Goal: Task Accomplishment & Management: Manage account settings

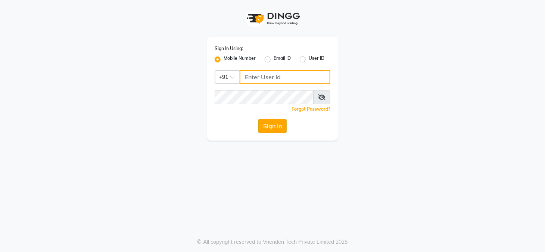
type input "9229963672"
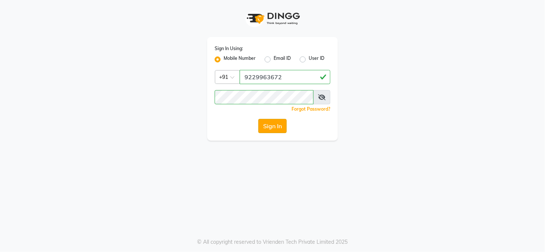
click at [274, 124] on button "Sign In" at bounding box center [273, 126] width 28 height 14
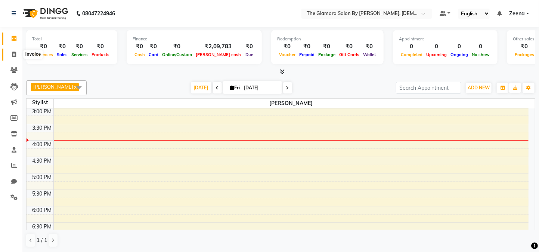
click at [13, 57] on icon at bounding box center [14, 55] width 4 height 6
select select "service"
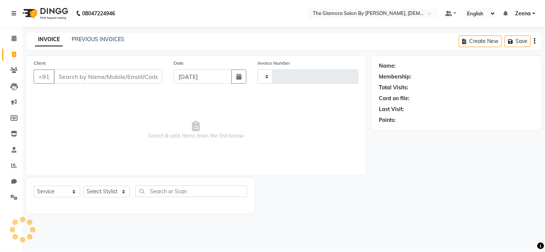
type input "0418"
select select "8241"
select select "V"
select select "78473"
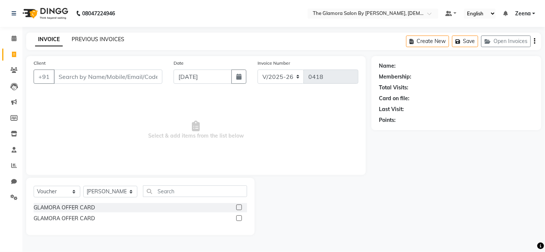
click at [94, 40] on link "PREVIOUS INVOICES" at bounding box center [98, 39] width 53 height 7
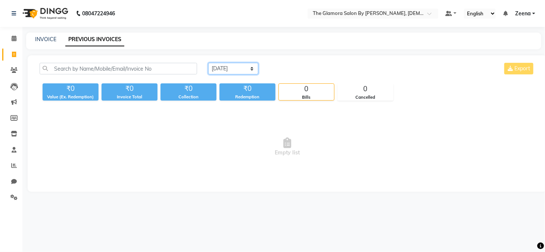
click at [238, 69] on select "Today Yesterday Custom Range" at bounding box center [233, 69] width 50 height 12
select select "yesterday"
click at [208, 63] on select "Today Yesterday Custom Range" at bounding box center [233, 69] width 50 height 12
click at [47, 37] on link "INVOICE" at bounding box center [45, 39] width 21 height 7
select select "service"
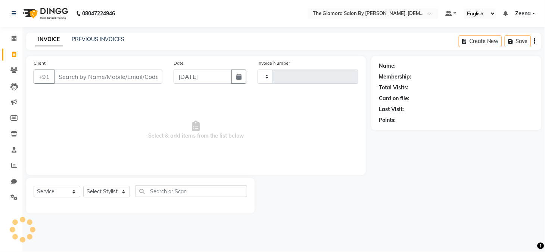
type input "0418"
select select "8241"
select select "V"
click at [101, 73] on input "Client" at bounding box center [108, 76] width 109 height 14
select select "78473"
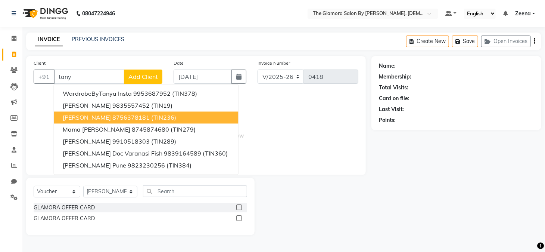
click at [109, 112] on button "tanya massi 8756378181 (TIN236)" at bounding box center [146, 118] width 185 height 12
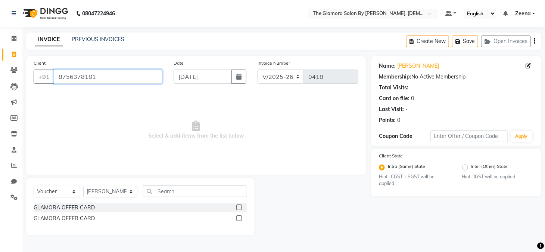
click at [105, 82] on input "8756378181" at bounding box center [108, 76] width 109 height 14
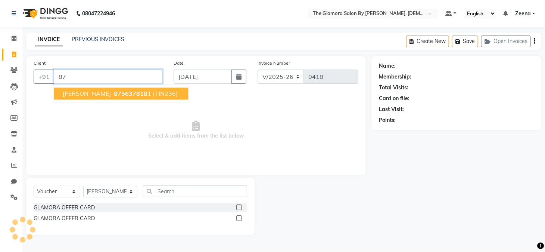
type input "8"
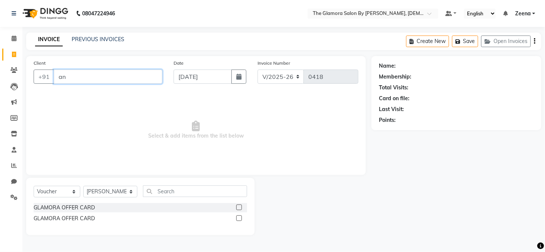
type input "a"
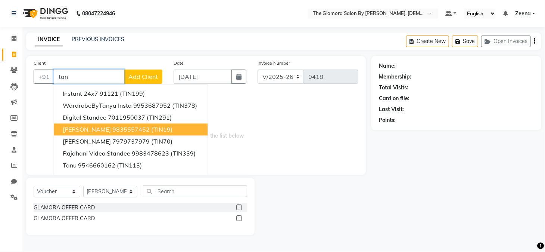
click at [112, 127] on ngb-highlight "9835557452" at bounding box center [130, 129] width 37 height 7
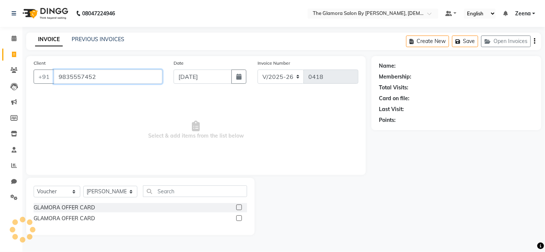
type input "9835557452"
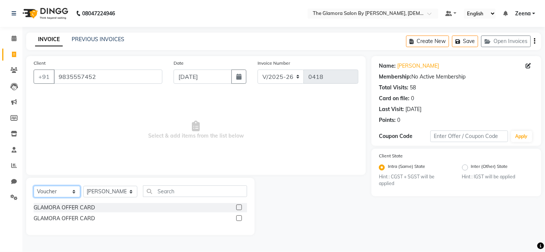
click at [65, 197] on select "Select Service Product Membership Package Voucher Prepaid Gift Card" at bounding box center [57, 192] width 47 height 12
select select "service"
click at [34, 186] on select "Select Service Product Membership Package Voucher Prepaid Gift Card" at bounding box center [57, 192] width 47 height 12
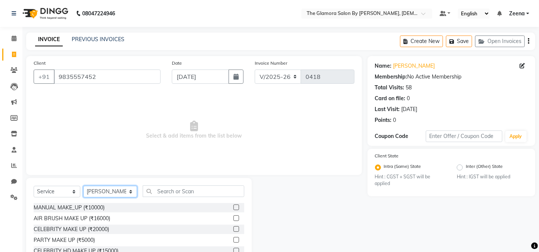
click at [116, 193] on select "Select Stylist Aarti kumari Bablu Thakur Chandan Sharma GLAMORA SALON BY TANYA …" at bounding box center [110, 192] width 54 height 12
select select "80163"
click at [83, 186] on select "Select Stylist Aarti kumari Bablu Thakur Chandan Sharma GLAMORA SALON BY TANYA …" at bounding box center [110, 192] width 54 height 12
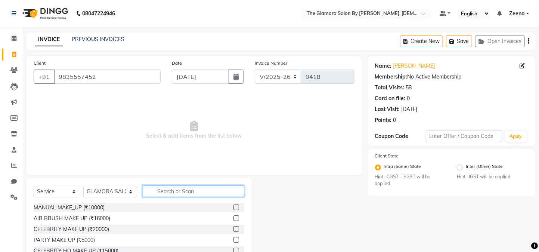
click at [178, 190] on input "text" at bounding box center [194, 191] width 102 height 12
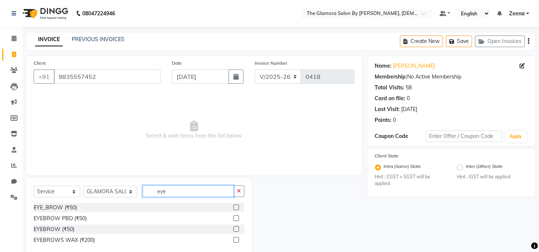
type input "eye"
click at [235, 229] on label at bounding box center [237, 229] width 6 height 6
click at [235, 229] on input "checkbox" at bounding box center [236, 229] width 5 height 5
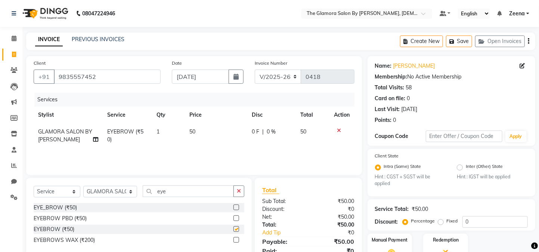
checkbox input "false"
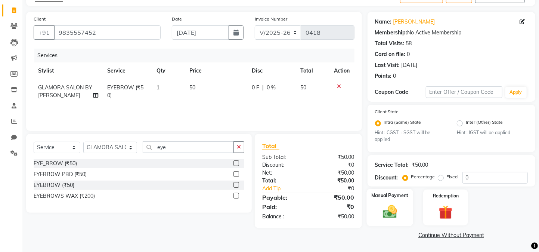
click at [404, 215] on div "Manual Payment" at bounding box center [390, 207] width 47 height 37
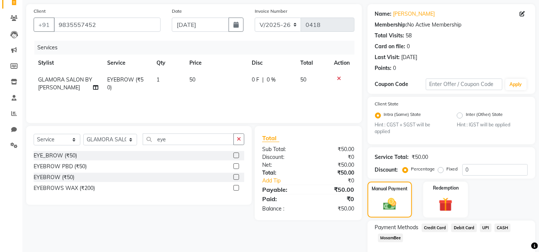
click at [503, 232] on span "CASH" at bounding box center [503, 227] width 16 height 9
click at [447, 172] on label "Fixed" at bounding box center [452, 169] width 11 height 7
click at [440, 171] on input "Fixed" at bounding box center [442, 168] width 5 height 5
radio input "true"
click at [483, 172] on input "0" at bounding box center [495, 170] width 65 height 12
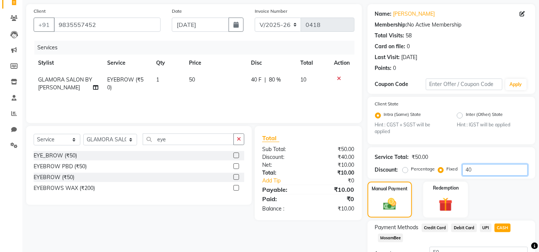
scroll to position [121, 0]
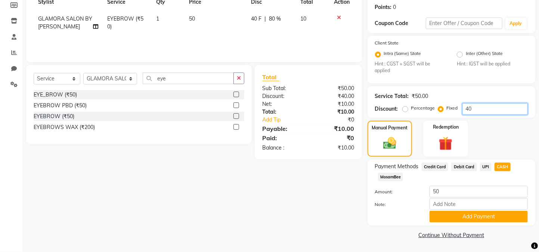
type input "40"
click at [486, 163] on span "UPI" at bounding box center [486, 167] width 12 height 9
type input "10"
click at [497, 164] on span "CASH" at bounding box center [503, 167] width 16 height 9
click at [462, 217] on button "Add Payment" at bounding box center [479, 217] width 98 height 12
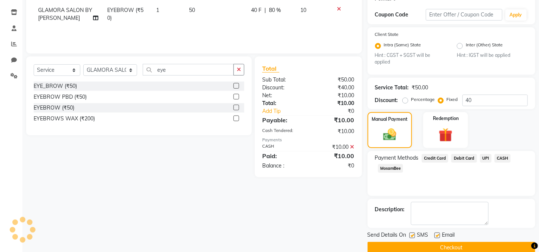
scroll to position [142, 0]
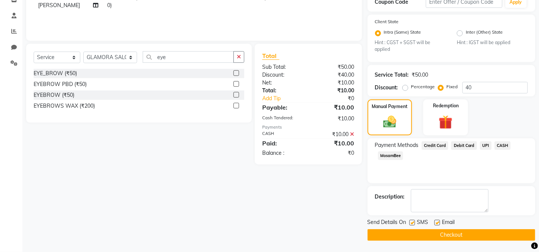
click at [445, 235] on button "Checkout" at bounding box center [452, 235] width 168 height 12
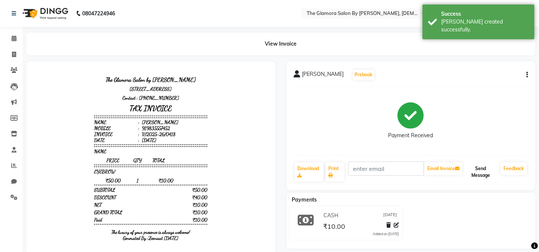
click at [476, 175] on button "Send Message" at bounding box center [481, 171] width 34 height 19
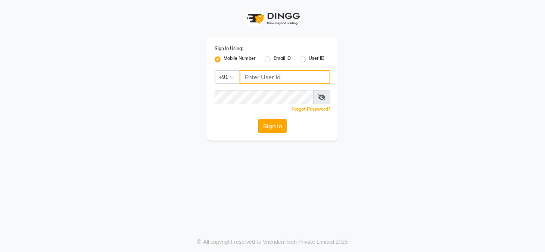
type input "9229963672"
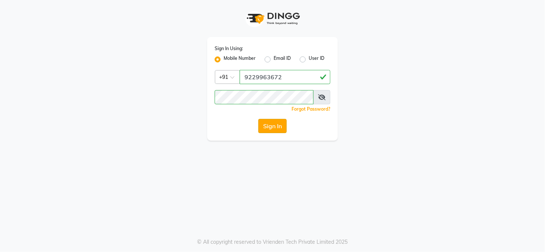
click at [276, 127] on button "Sign In" at bounding box center [273, 126] width 28 height 14
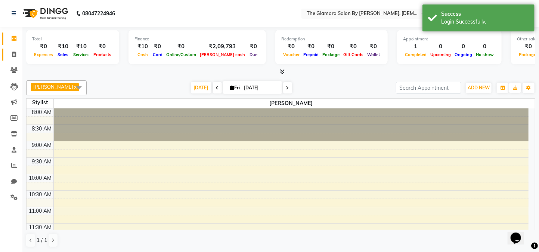
click at [9, 49] on link "Invoice" at bounding box center [11, 55] width 18 height 12
select select "service"
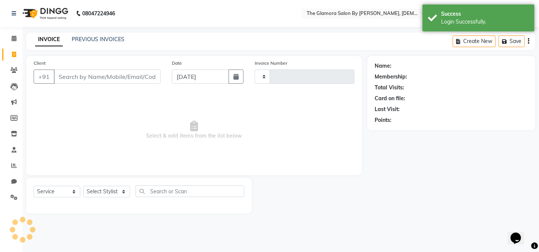
type input "0419"
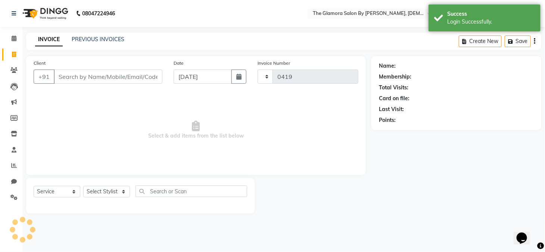
select select "8241"
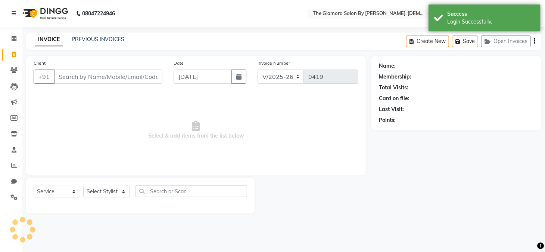
select select "V"
select select "78473"
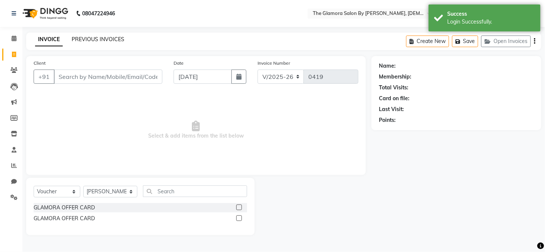
click at [100, 36] on link "PREVIOUS INVOICES" at bounding box center [98, 39] width 53 height 7
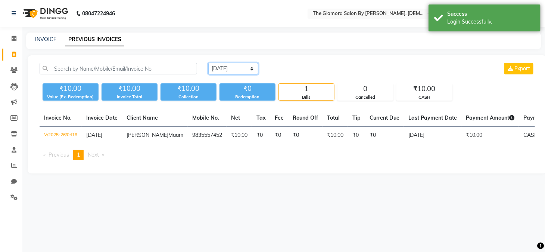
click at [246, 72] on select "Today Yesterday Custom Range" at bounding box center [233, 69] width 50 height 12
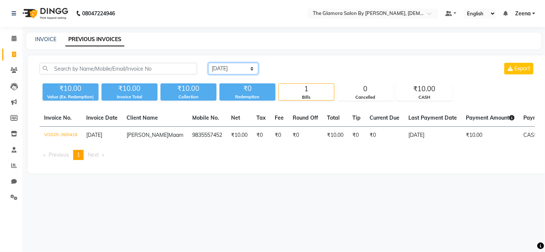
select select "range"
click at [208, 63] on select "Today Yesterday Custom Range" at bounding box center [233, 69] width 50 height 12
click at [309, 71] on input "[DATE]" at bounding box center [294, 69] width 52 height 10
select select "10"
select select "2025"
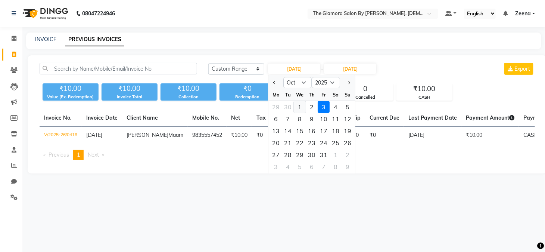
click at [303, 105] on div "1" at bounding box center [300, 107] width 12 height 12
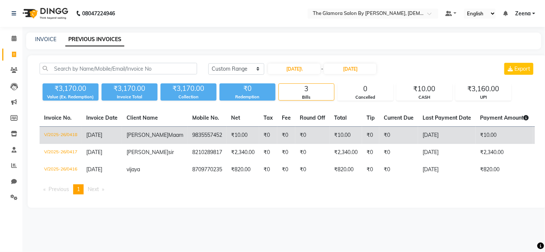
type input "01-10-2025"
click at [232, 138] on td "₹10.00" at bounding box center [243, 136] width 33 height 18
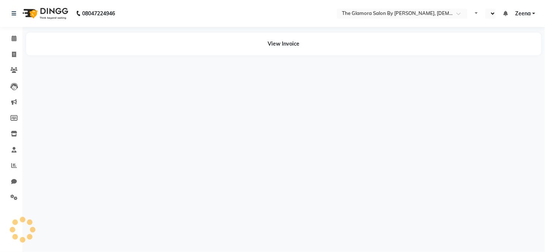
select select "en"
